Goal: Check status: Check status

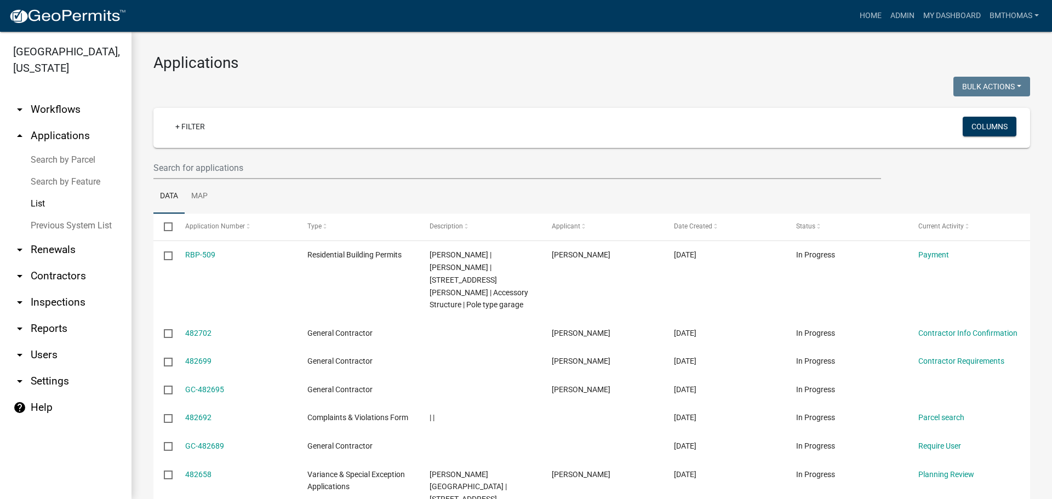
select select "3: 100"
click at [37, 193] on link "List" at bounding box center [66, 204] width 132 height 22
click at [170, 170] on input "text" at bounding box center [517, 168] width 728 height 22
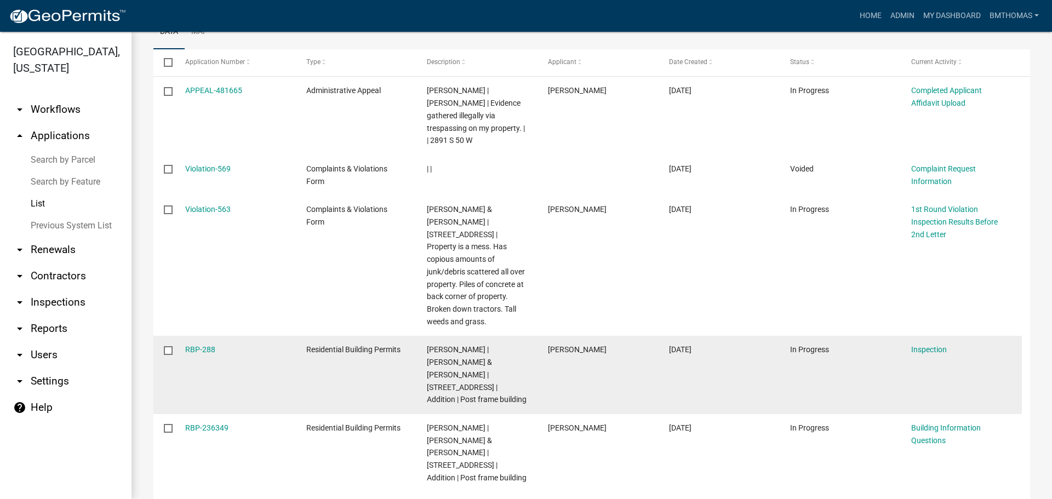
scroll to position [219, 0]
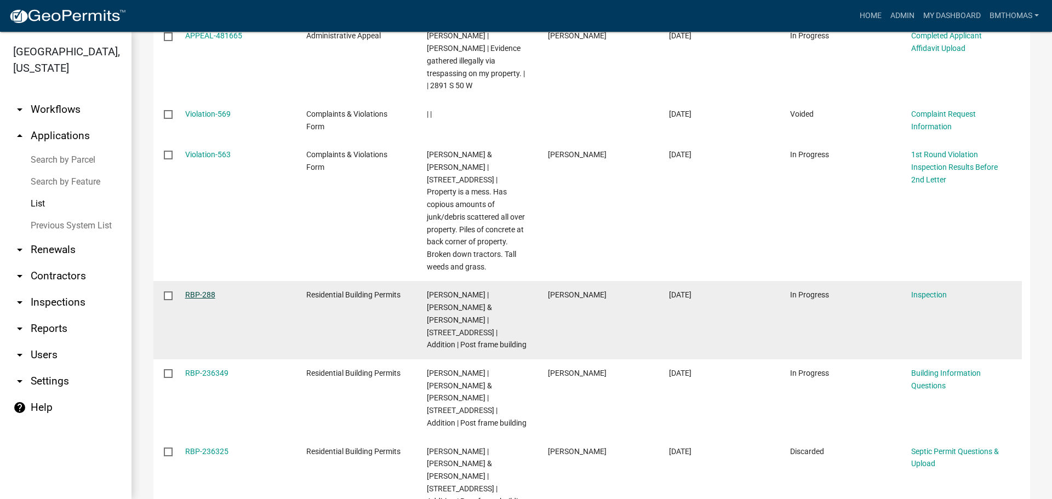
type input "[PERSON_NAME]"
click at [196, 290] on link "RBP-288" at bounding box center [200, 294] width 30 height 9
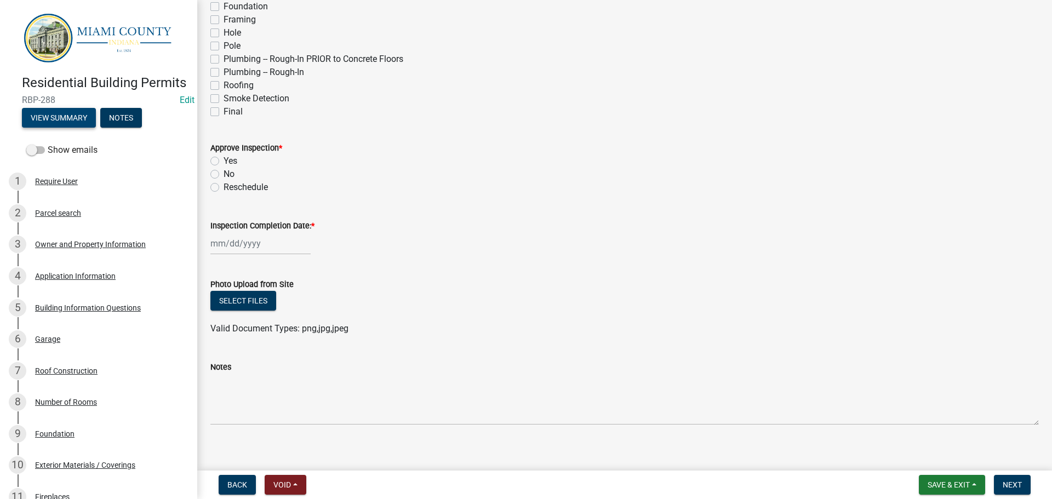
click at [74, 128] on button "View Summary" at bounding box center [59, 118] width 74 height 20
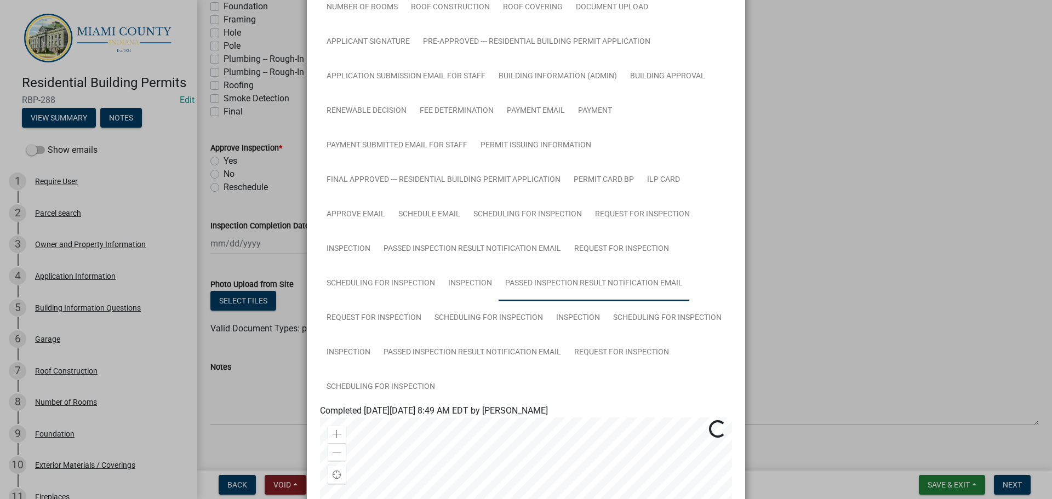
scroll to position [329, 0]
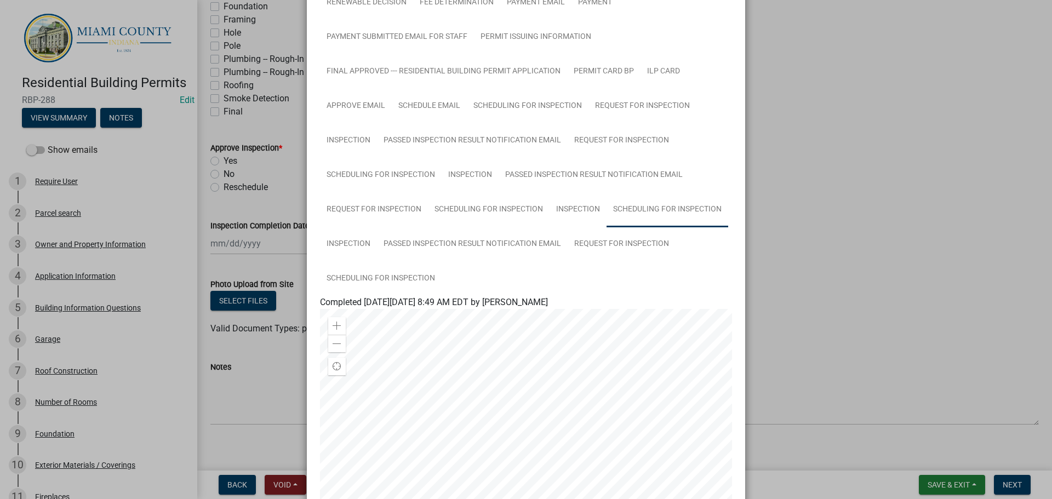
click at [624, 209] on link "Scheduling for Inspection" at bounding box center [668, 209] width 122 height 35
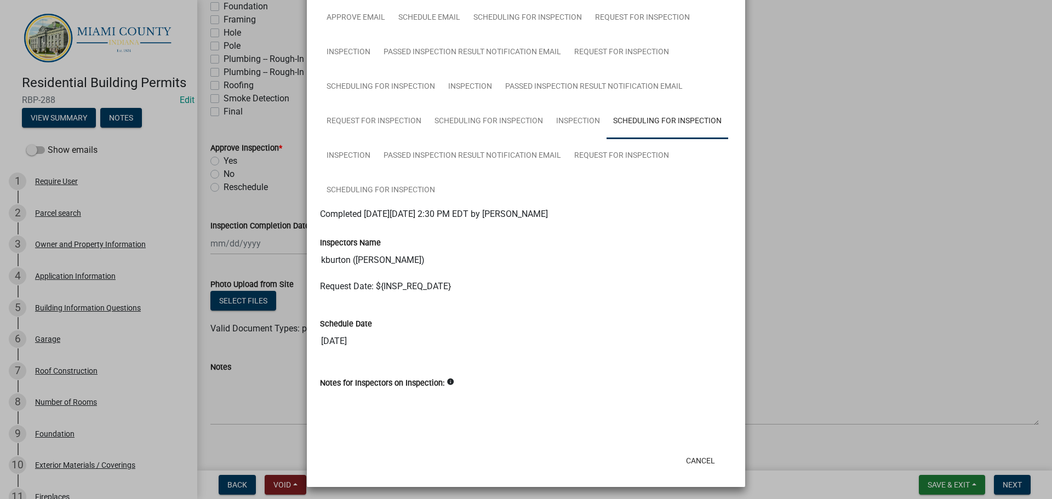
scroll to position [420, 0]
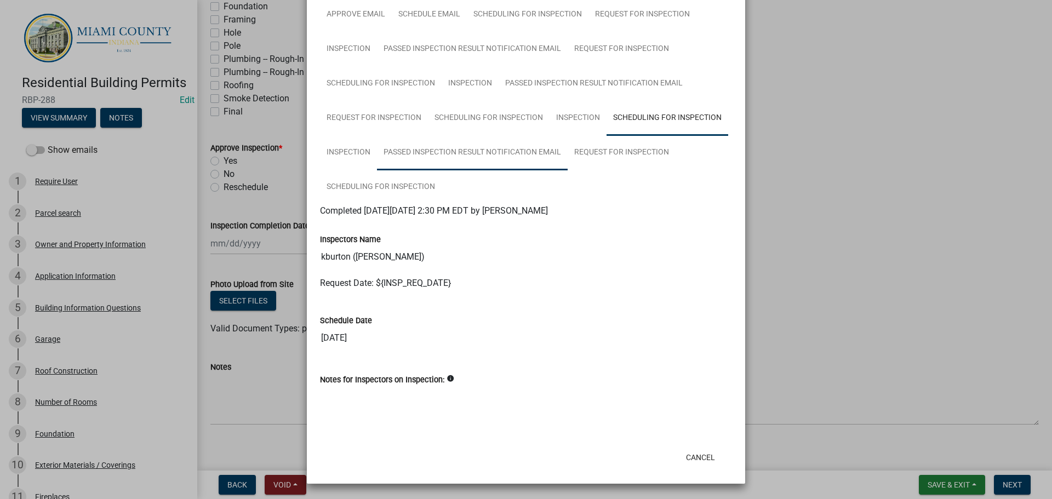
drag, startPoint x: 387, startPoint y: 153, endPoint x: 367, endPoint y: 155, distance: 20.3
click at [386, 153] on link "Passed Inspection Result Notification Email" at bounding box center [472, 152] width 191 height 35
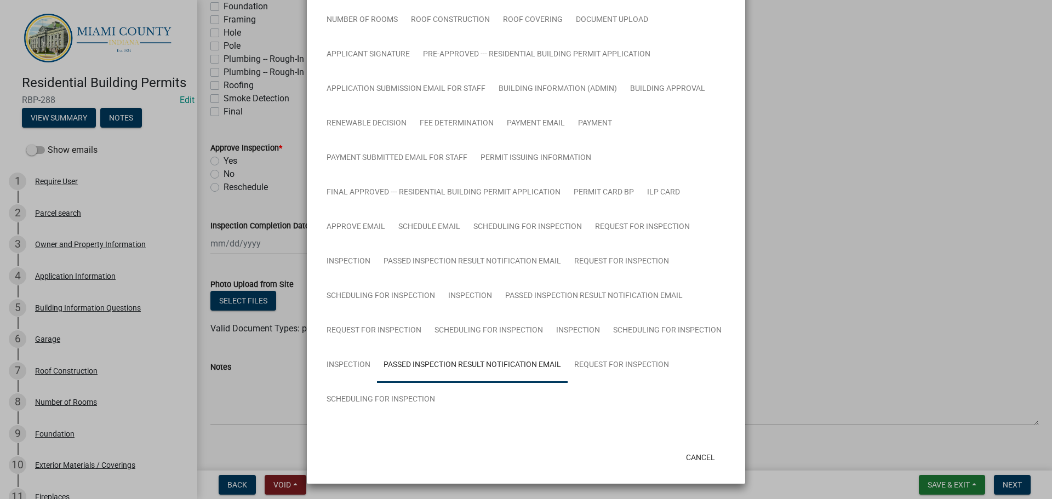
scroll to position [240, 0]
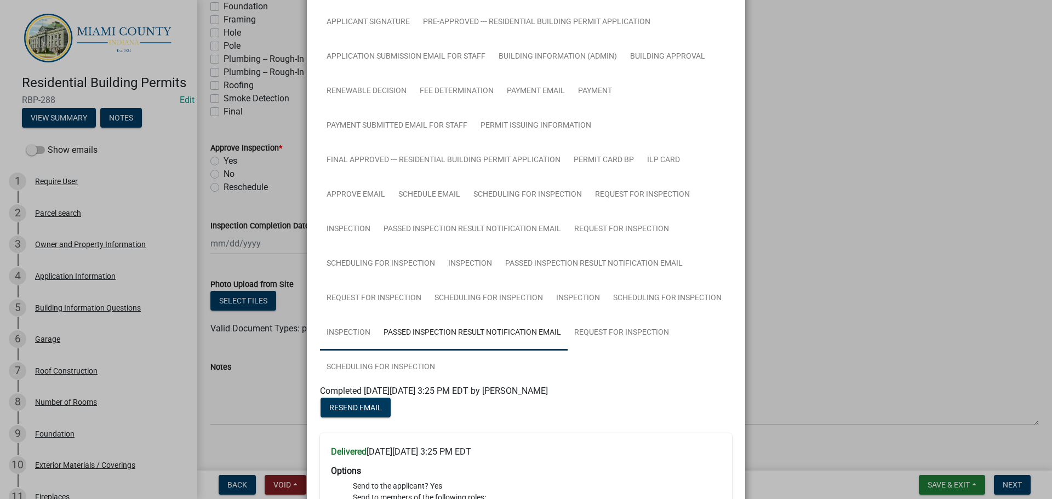
click at [342, 333] on link "Inspection" at bounding box center [348, 333] width 57 height 35
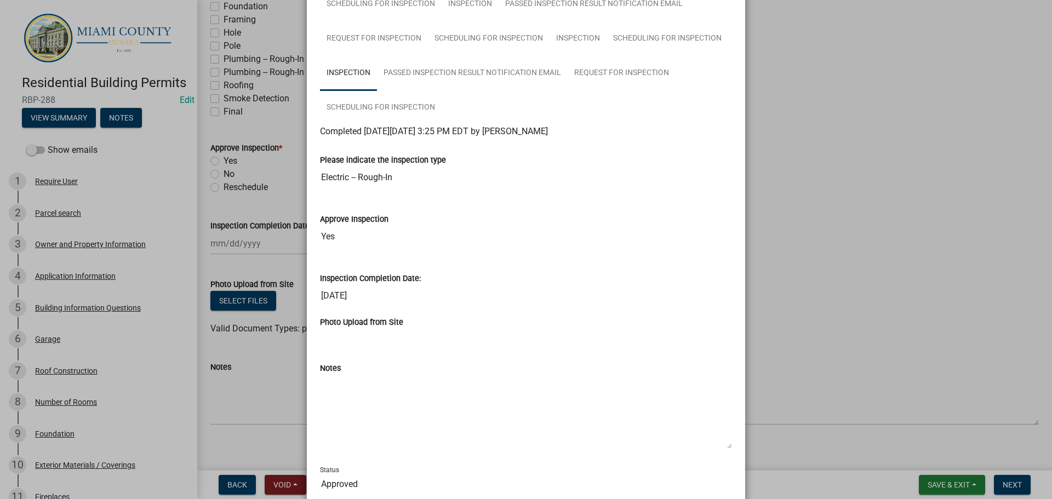
scroll to position [423, 0]
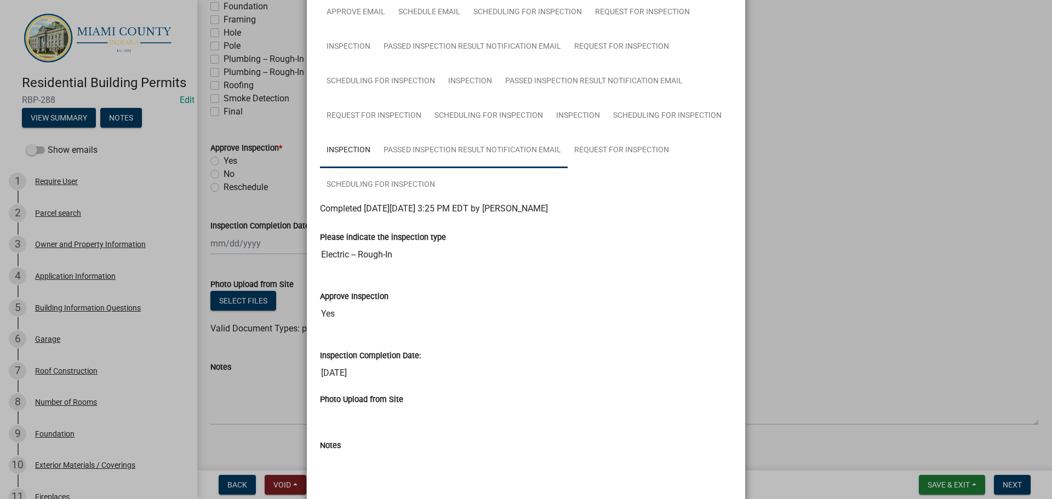
click at [471, 160] on link "Passed Inspection Result Notification Email" at bounding box center [472, 150] width 191 height 35
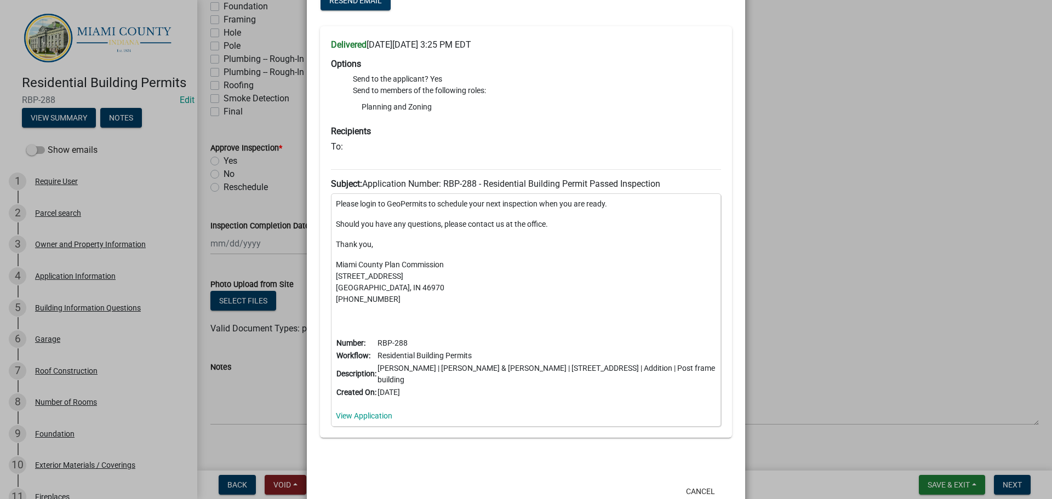
scroll to position [681, 0]
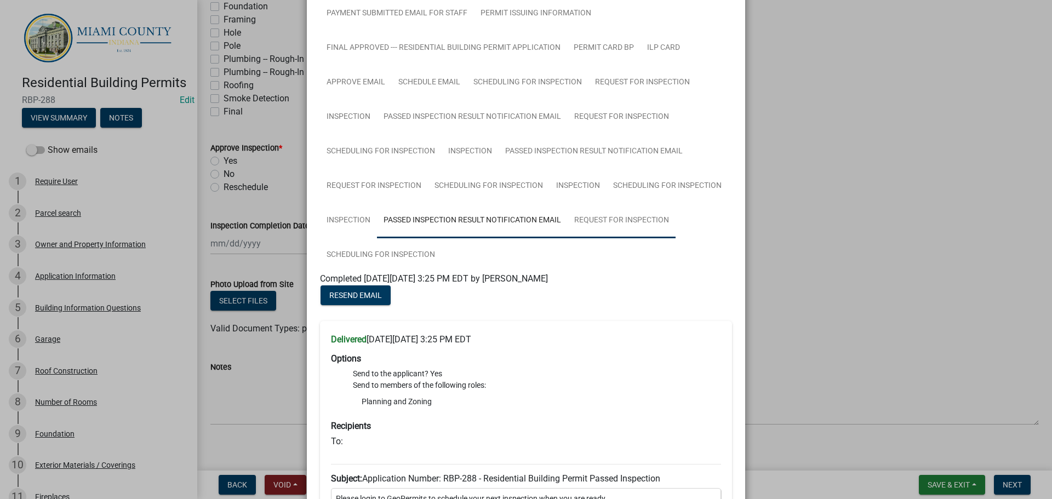
click at [598, 230] on link "Request for Inspection" at bounding box center [622, 220] width 108 height 35
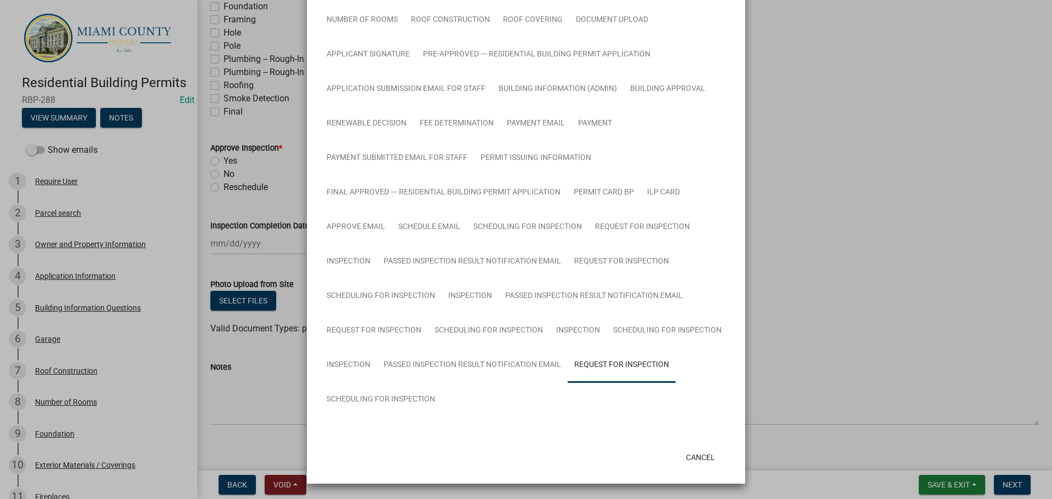
scroll to position [240, 0]
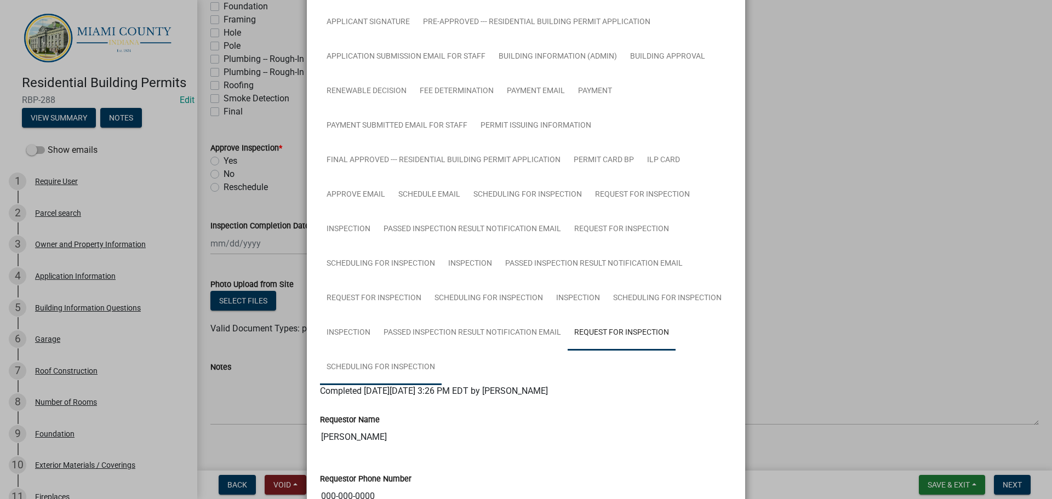
click at [381, 364] on link "Scheduling for Inspection" at bounding box center [381, 367] width 122 height 35
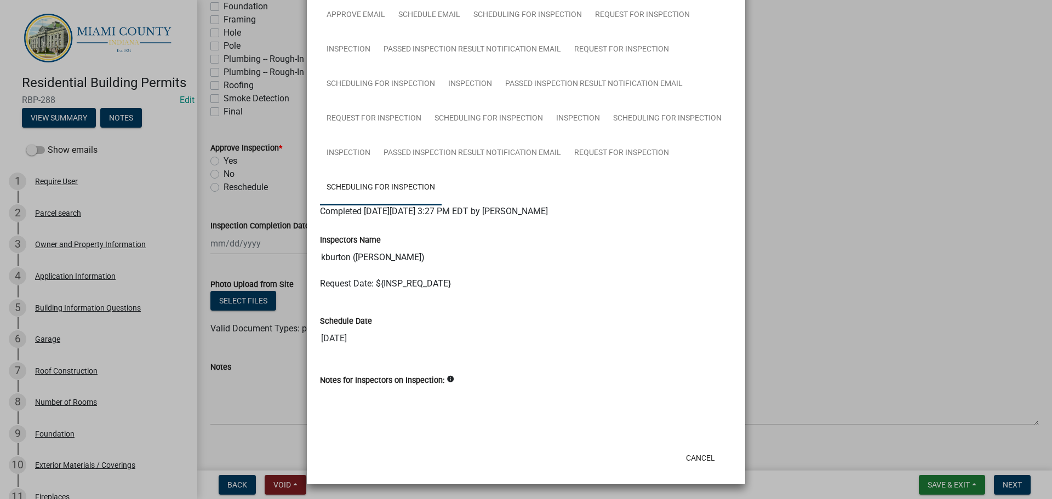
scroll to position [420, 0]
click at [686, 452] on button "Cancel" at bounding box center [700, 458] width 47 height 20
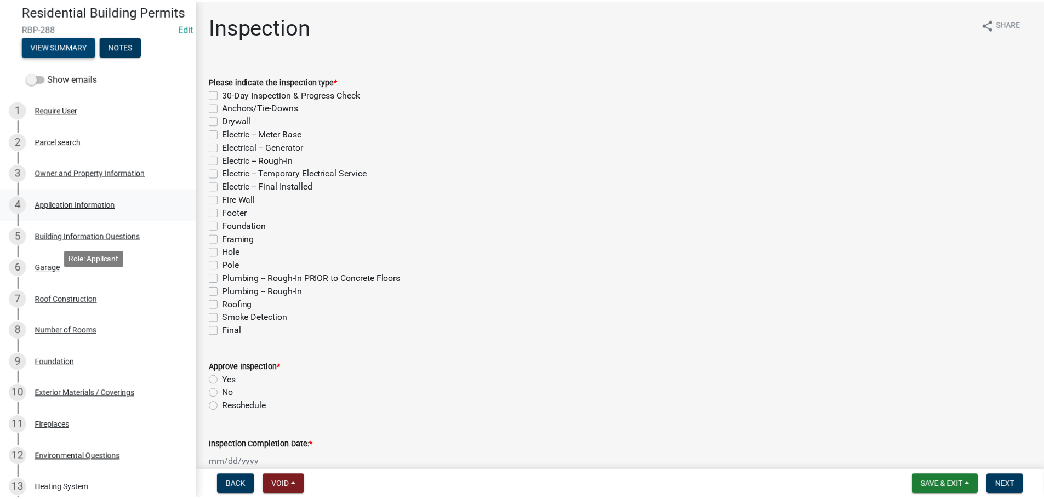
scroll to position [0, 0]
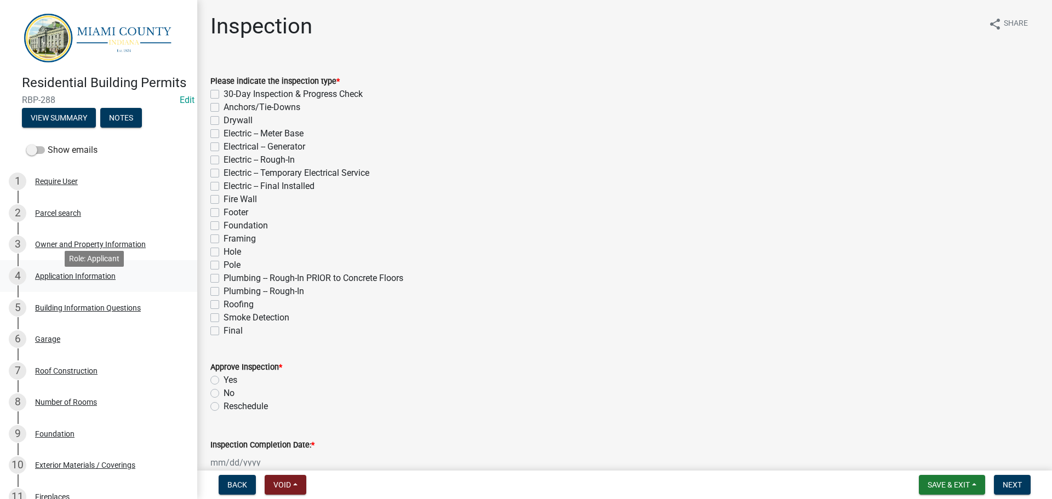
click at [66, 280] on div "Application Information" at bounding box center [75, 276] width 81 height 8
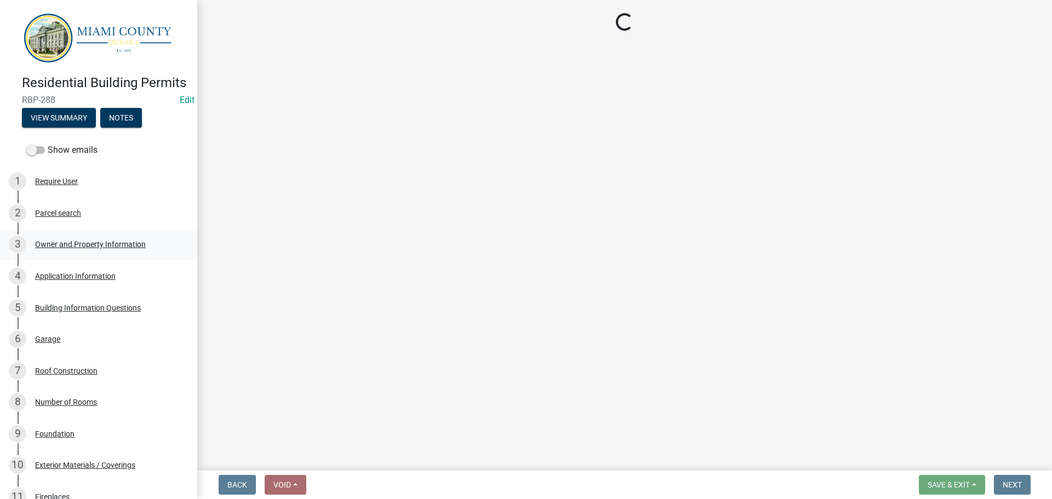
click at [72, 248] on div "Owner and Property Information" at bounding box center [90, 245] width 111 height 8
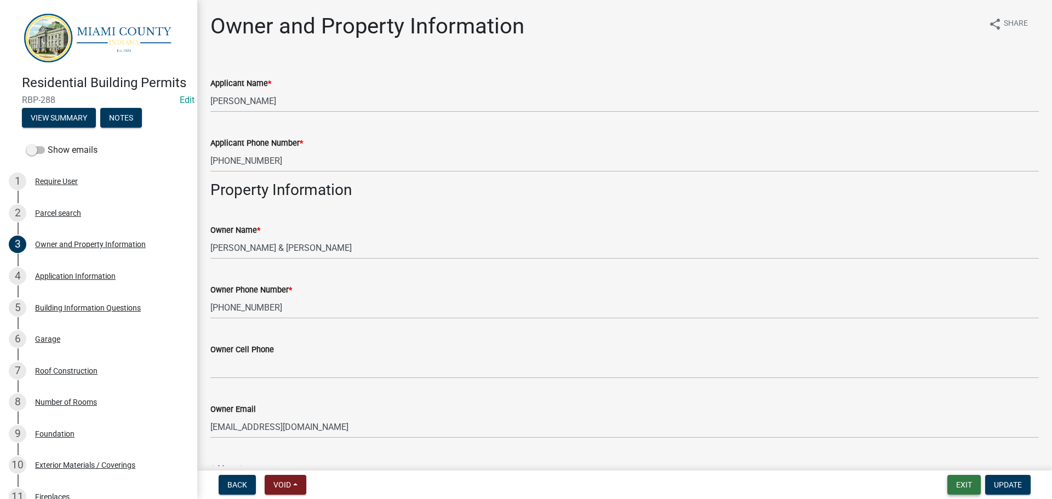
click at [960, 483] on button "Exit" at bounding box center [964, 485] width 33 height 20
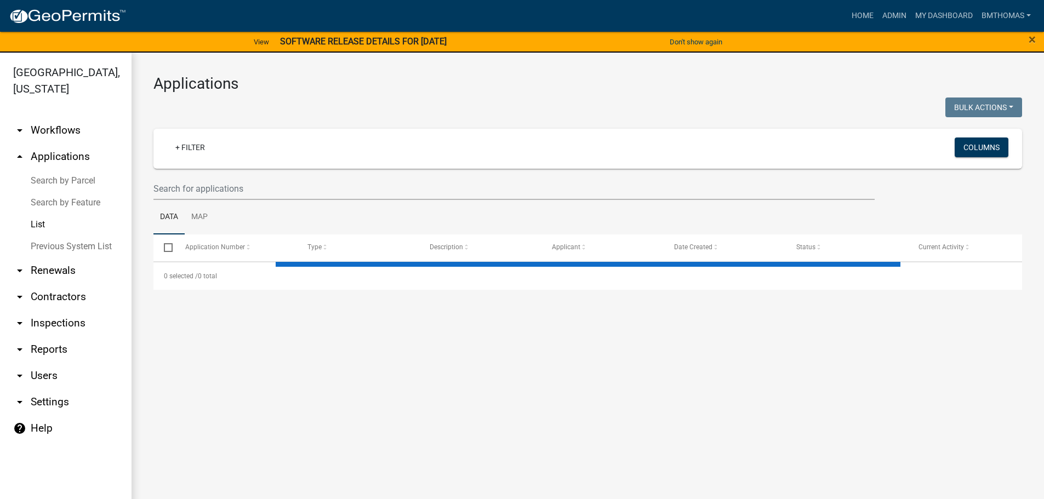
select select "3: 100"
